Goal: Task Accomplishment & Management: Manage account settings

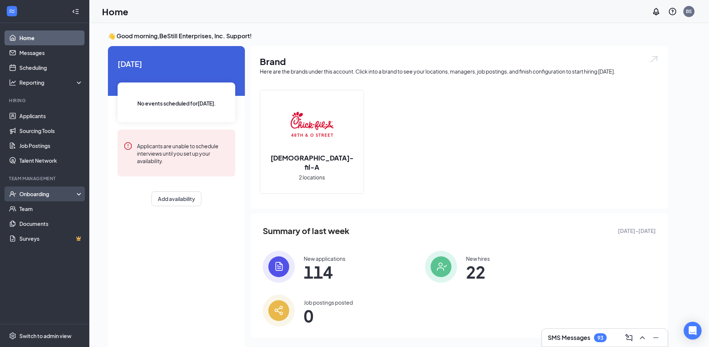
click at [49, 199] on div "Onboarding" at bounding box center [44, 194] width 89 height 15
click at [45, 211] on link "Overview" at bounding box center [51, 209] width 64 height 15
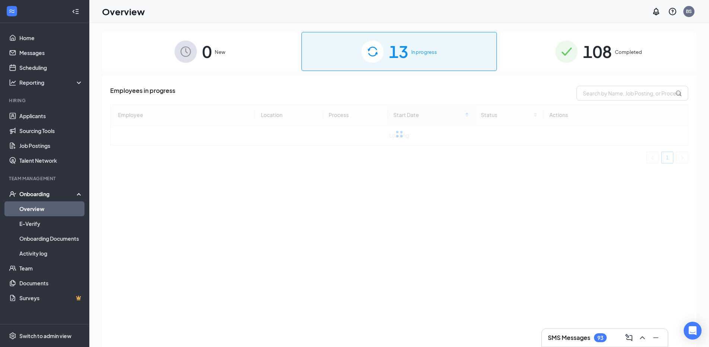
click at [593, 61] on span "108" at bounding box center [596, 52] width 29 height 26
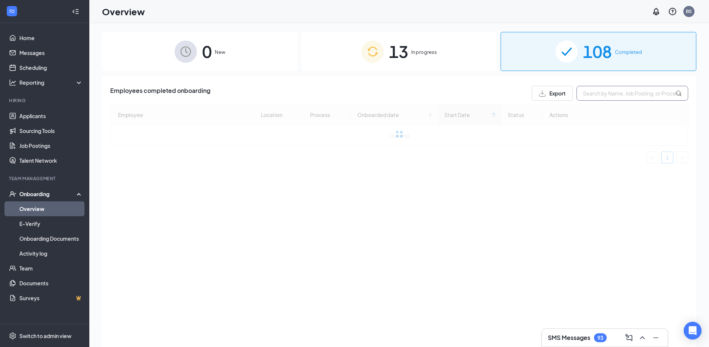
click at [594, 95] on input "text" at bounding box center [632, 93] width 112 height 15
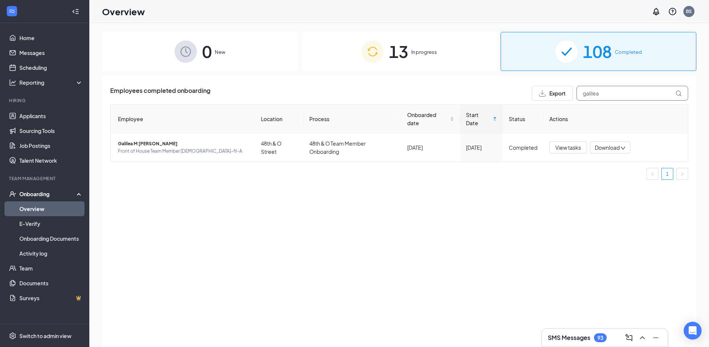
type input "galilea"
click at [148, 145] on span "Galilea M [PERSON_NAME]" at bounding box center [183, 143] width 131 height 7
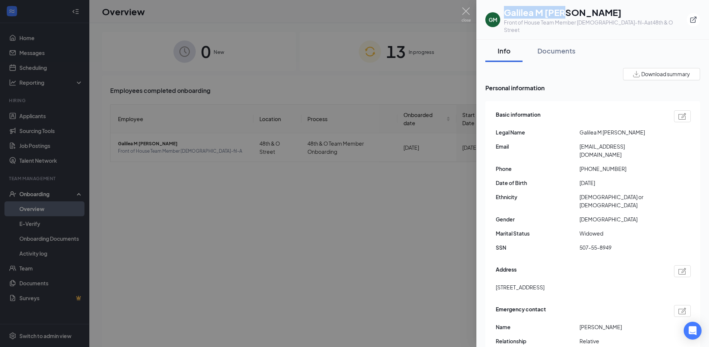
drag, startPoint x: 556, startPoint y: 13, endPoint x: 517, endPoint y: 13, distance: 38.3
click at [505, 13] on h1 "Galilea M [PERSON_NAME]" at bounding box center [595, 12] width 183 height 13
copy h1 "Galilea M [PERSON_NAME]"
